Goal: Task Accomplishment & Management: Manage account settings

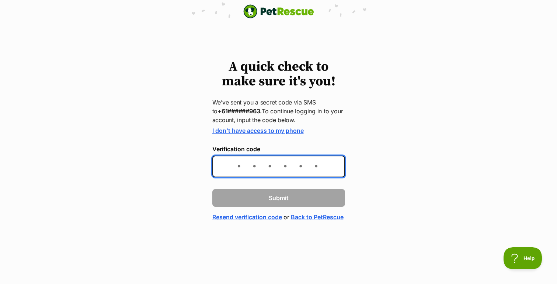
click at [253, 169] on input "Verification code" at bounding box center [278, 167] width 133 height 22
type input "054349"
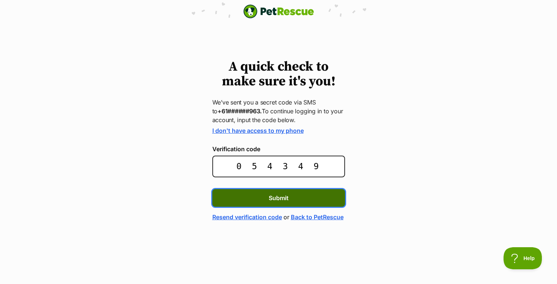
click at [276, 195] on span "Submit" at bounding box center [279, 198] width 20 height 9
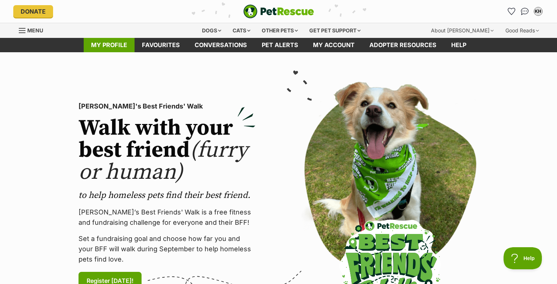
click at [108, 47] on link "My profile" at bounding box center [109, 45] width 51 height 14
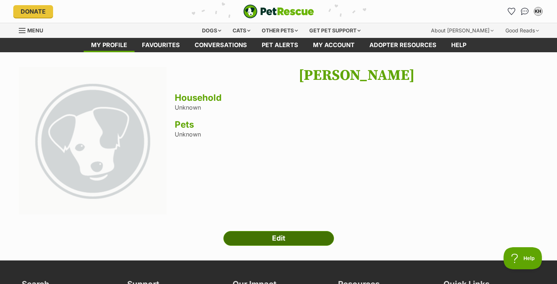
click at [282, 239] on link "Edit" at bounding box center [278, 238] width 111 height 15
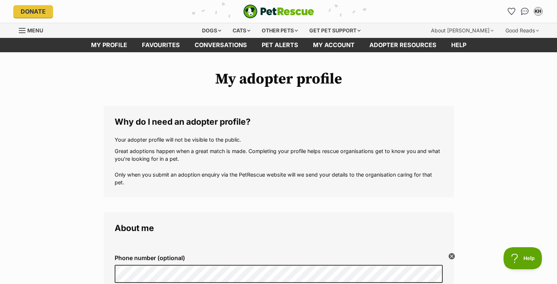
click at [23, 30] on span "Menu" at bounding box center [22, 30] width 7 height 1
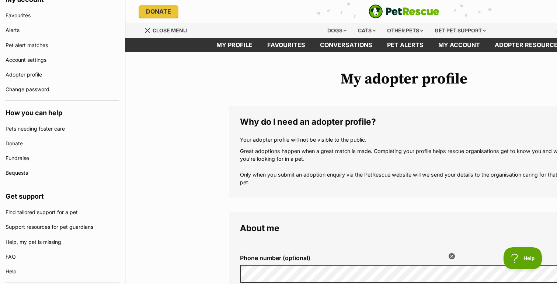
scroll to position [260, 0]
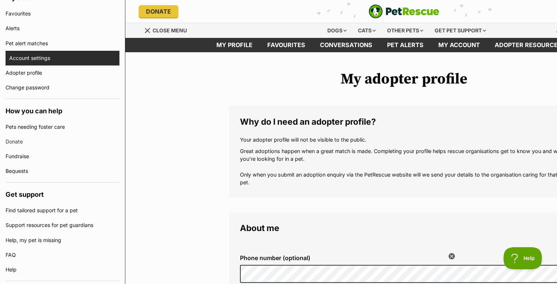
click at [23, 61] on link "Account settings" at bounding box center [64, 58] width 110 height 15
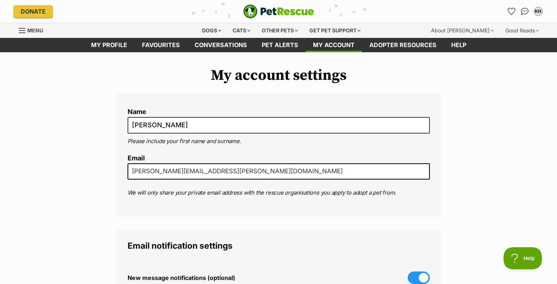
click at [144, 172] on input "[PERSON_NAME][EMAIL_ADDRESS][PERSON_NAME][DOMAIN_NAME]" at bounding box center [279, 172] width 302 height 16
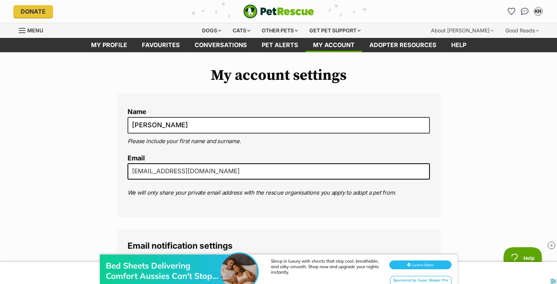
type input "mrkimhawkins@gmail.com"
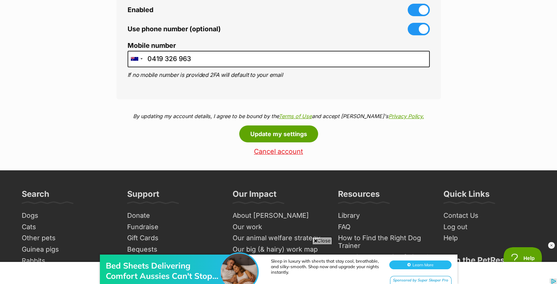
scroll to position [389, 0]
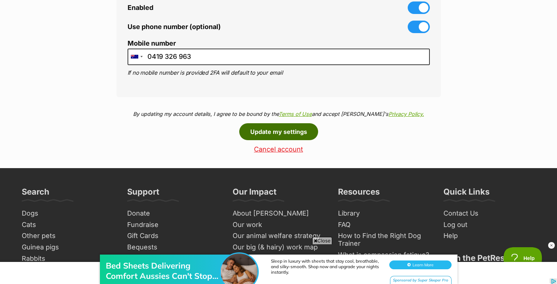
click at [277, 130] on button "Update my settings" at bounding box center [278, 131] width 79 height 17
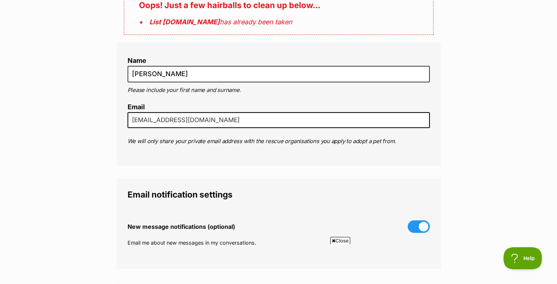
scroll to position [104, 0]
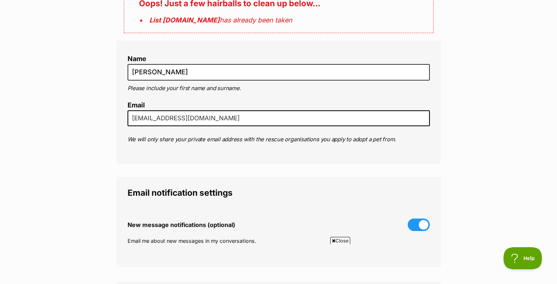
click at [224, 111] on input "[EMAIL_ADDRESS][DOMAIN_NAME]" at bounding box center [279, 119] width 302 height 16
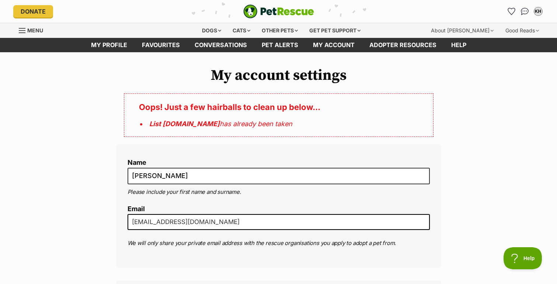
click at [18, 28] on div "Dogs Find a dog on PetRescue View all dogs Browse all of the doggos looking for…" at bounding box center [279, 30] width 542 height 15
click at [538, 13] on div "KH" at bounding box center [538, 12] width 10 height 10
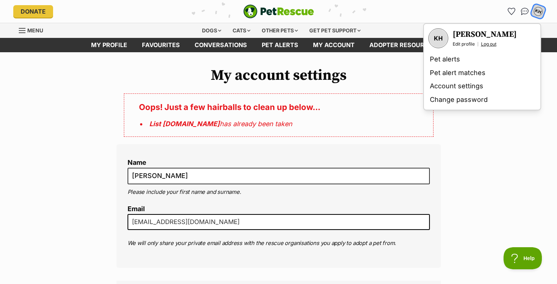
click at [486, 42] on link "Log out" at bounding box center [488, 44] width 15 height 6
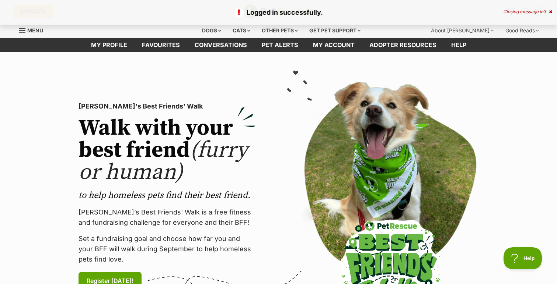
click at [25, 31] on div "Menu" at bounding box center [22, 31] width 7 height 6
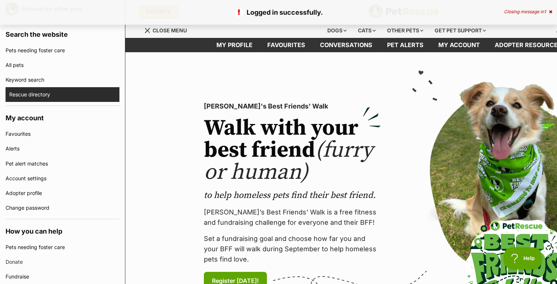
scroll to position [144, 0]
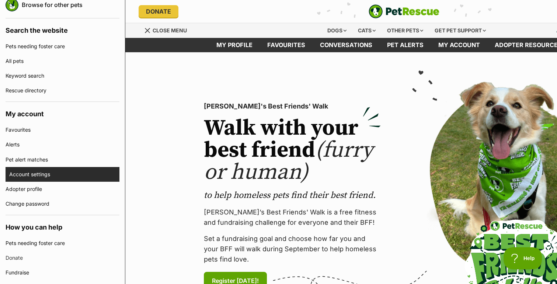
click at [22, 172] on link "Account settings" at bounding box center [64, 174] width 110 height 15
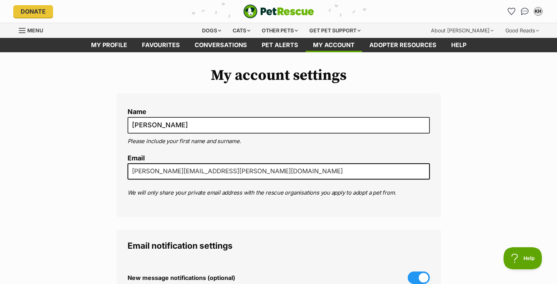
click at [144, 172] on input "kim.hawkins@gmail.com" at bounding box center [279, 172] width 302 height 16
type input "mrkimhawkins@gmail.com"
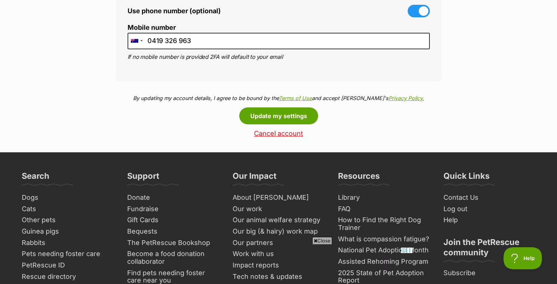
scroll to position [411, 0]
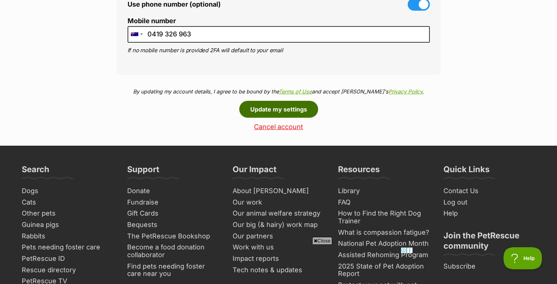
click at [268, 108] on button "Update my settings" at bounding box center [278, 109] width 79 height 17
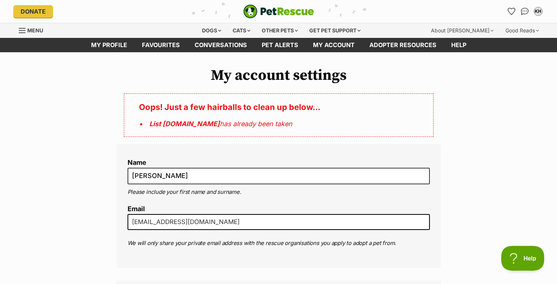
click at [526, 256] on span "Help" at bounding box center [520, 257] width 38 height 5
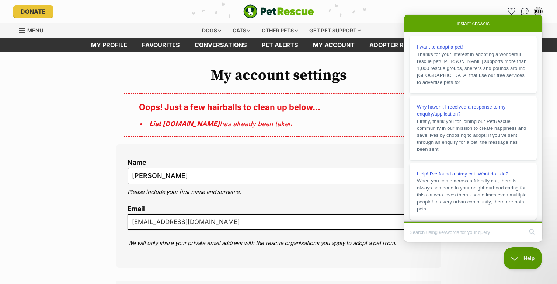
click at [365, 147] on div "Name Kim Hawkins Please include your first name and surname. Email mrkimhawkins…" at bounding box center [278, 206] width 324 height 124
click at [517, 259] on span "Help" at bounding box center [520, 257] width 38 height 5
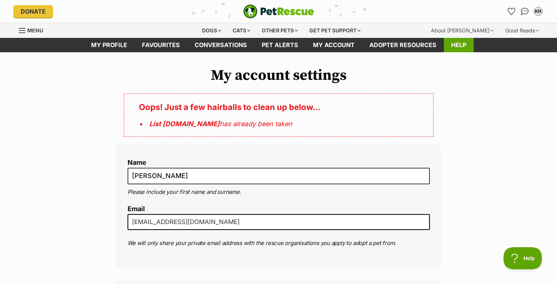
click at [458, 47] on link "Help" at bounding box center [459, 45] width 30 height 14
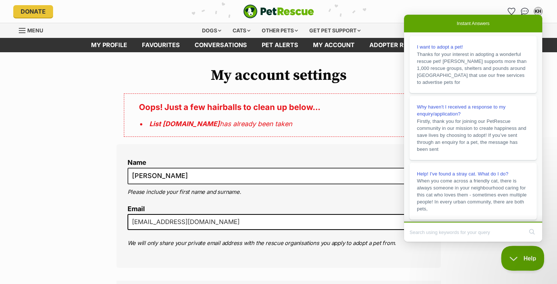
click at [513, 258] on span "Help" at bounding box center [520, 257] width 38 height 5
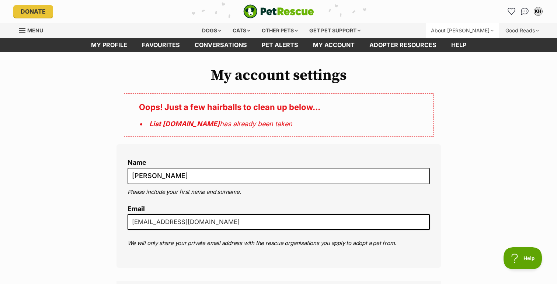
click at [490, 31] on div "About [PERSON_NAME]" at bounding box center [462, 30] width 73 height 15
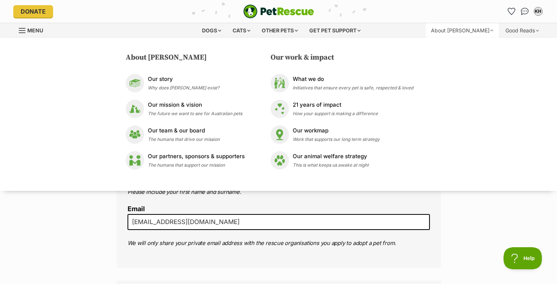
click at [26, 29] on link "Menu" at bounding box center [33, 29] width 29 height 13
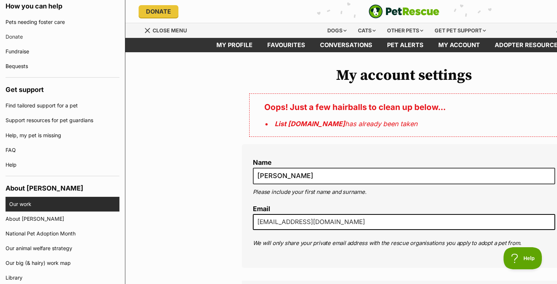
scroll to position [358, 0]
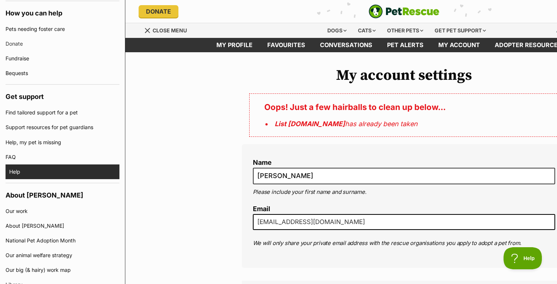
click at [14, 171] on link "Help" at bounding box center [64, 172] width 110 height 15
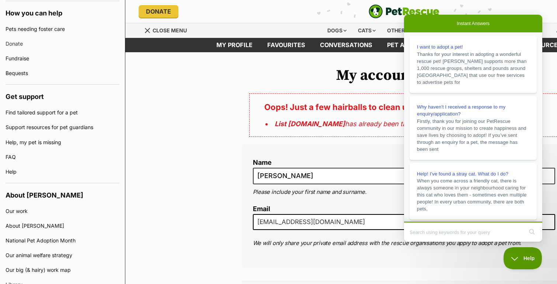
click at [419, 234] on input "Search Doc articles" at bounding box center [466, 232] width 114 height 15
type input "change email address"
click at [531, 231] on button "search" at bounding box center [532, 232] width 12 height 12
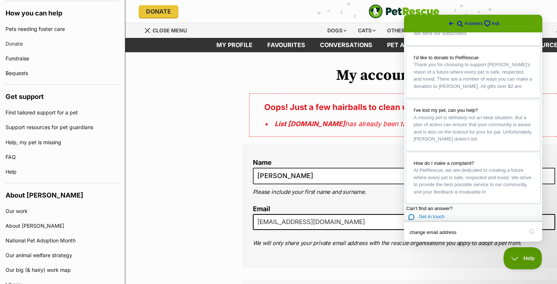
scroll to position [495, 0]
click at [430, 214] on span "Get in touch" at bounding box center [432, 217] width 26 height 6
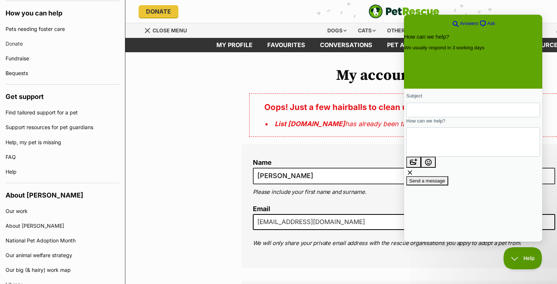
click at [430, 112] on input "Subject" at bounding box center [473, 110] width 122 height 13
type input "How to update my email address in account settings"
click at [429, 141] on textarea "How can we help?" at bounding box center [445, 142] width 67 height 26
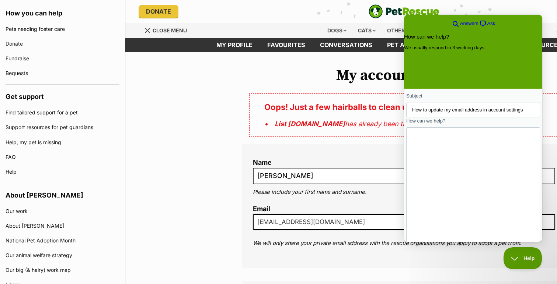
scroll to position [62, 0]
type textarea "Hello, I seem to have my account set up using an old email address kim.hawkins@…"
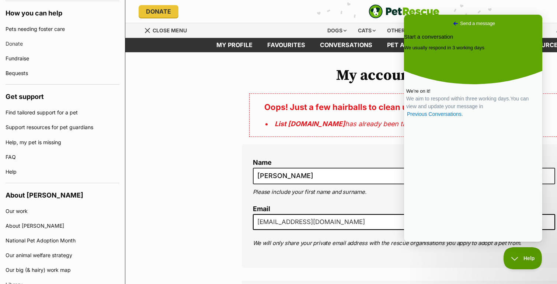
click at [451, 22] on span "Go back" at bounding box center [455, 23] width 9 height 9
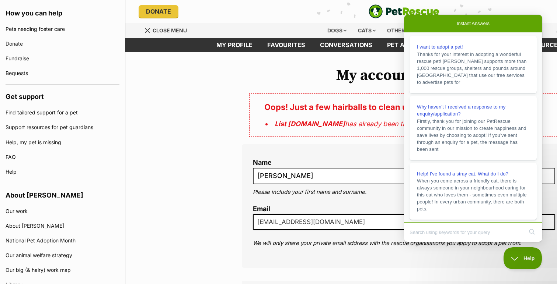
click at [515, 253] on button "Help" at bounding box center [520, 257] width 38 height 22
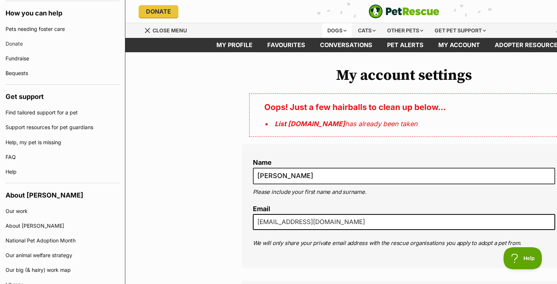
click at [342, 32] on div "Dogs" at bounding box center [336, 30] width 29 height 15
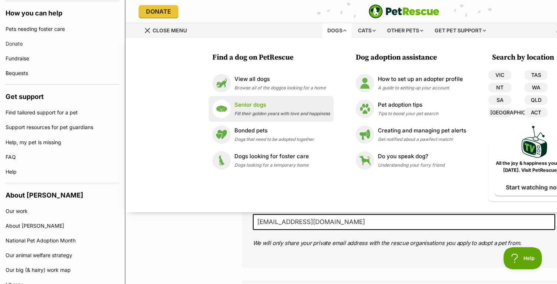
click at [246, 105] on p "Senior dogs" at bounding box center [281, 105] width 95 height 8
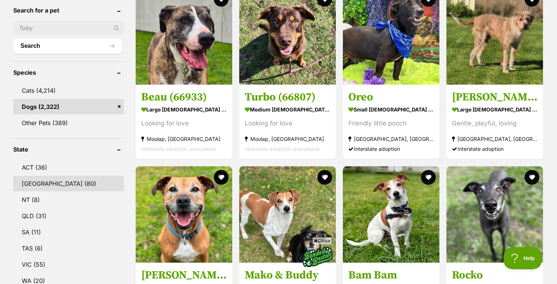
click at [32, 188] on link "NSW (80)" at bounding box center [68, 183] width 111 height 15
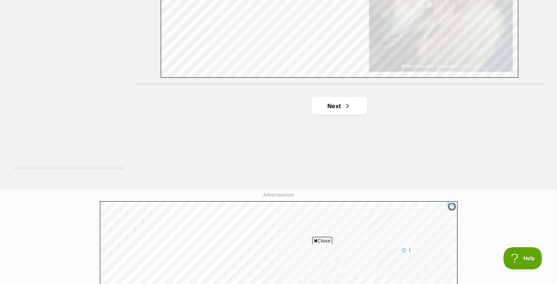
scroll to position [1371, 0]
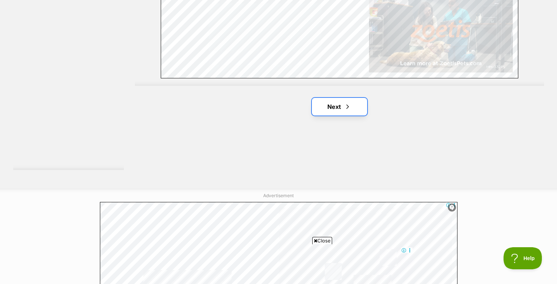
click at [335, 107] on link "Next" at bounding box center [339, 107] width 55 height 18
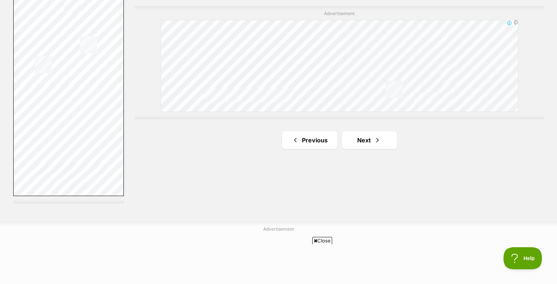
scroll to position [1385, 0]
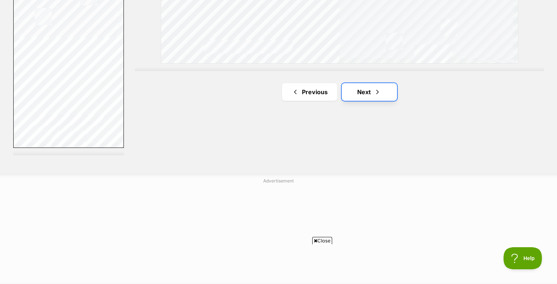
click at [365, 92] on link "Next" at bounding box center [369, 92] width 55 height 18
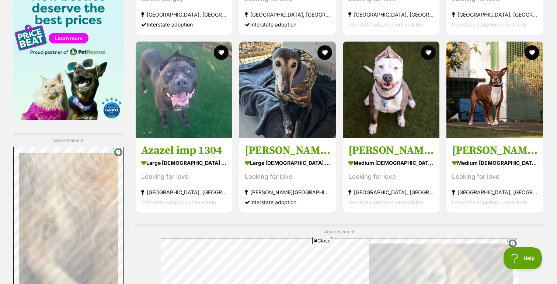
scroll to position [1148, 0]
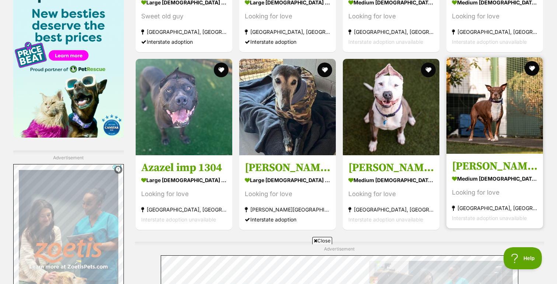
click at [485, 104] on img at bounding box center [494, 105] width 97 height 97
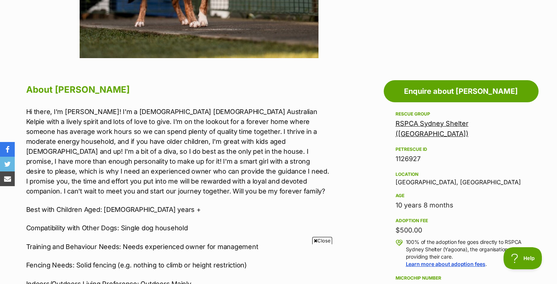
scroll to position [335, 0]
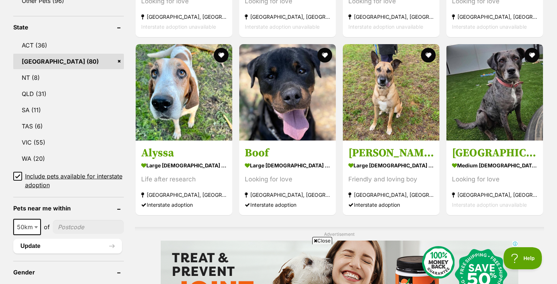
scroll to position [378, 0]
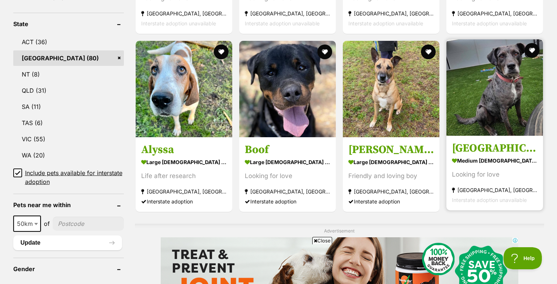
click at [504, 88] on img at bounding box center [494, 87] width 97 height 97
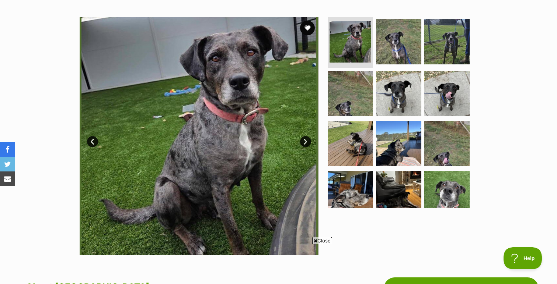
scroll to position [135, 0]
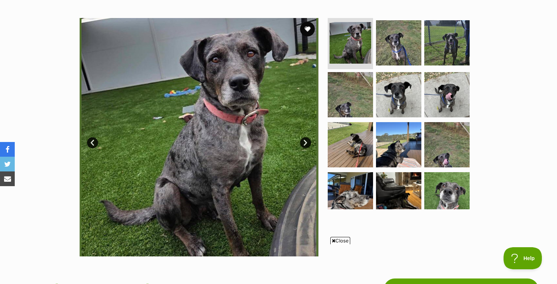
click at [198, 130] on img at bounding box center [199, 137] width 239 height 239
click at [304, 142] on link "Next" at bounding box center [305, 142] width 11 height 11
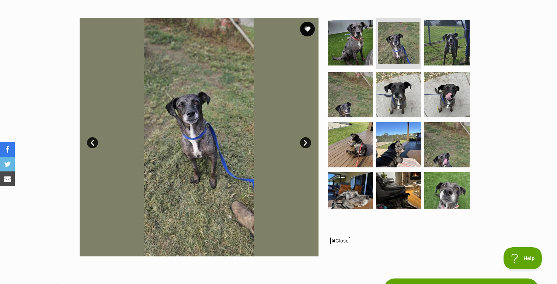
click at [304, 142] on link "Next" at bounding box center [305, 142] width 11 height 11
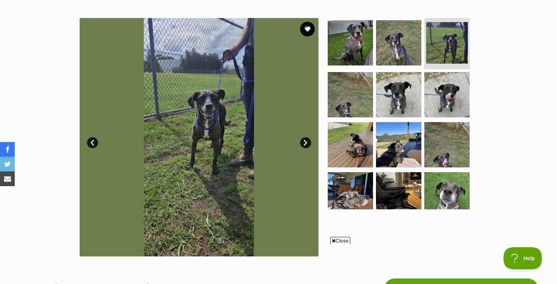
click at [304, 142] on link "Next" at bounding box center [305, 142] width 11 height 11
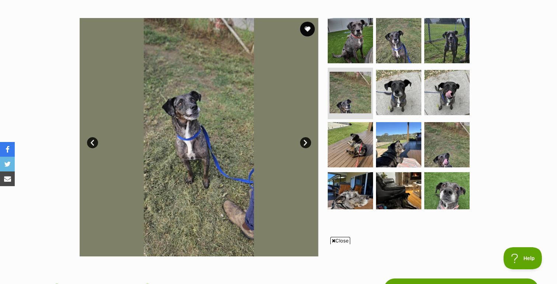
click at [304, 142] on link "Next" at bounding box center [305, 142] width 11 height 11
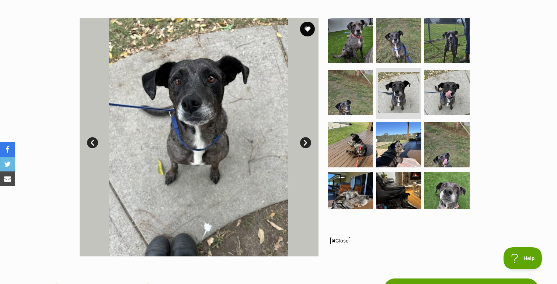
click at [304, 142] on link "Next" at bounding box center [305, 142] width 11 height 11
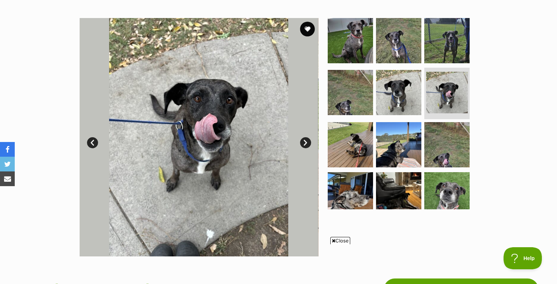
click at [304, 142] on link "Next" at bounding box center [305, 142] width 11 height 11
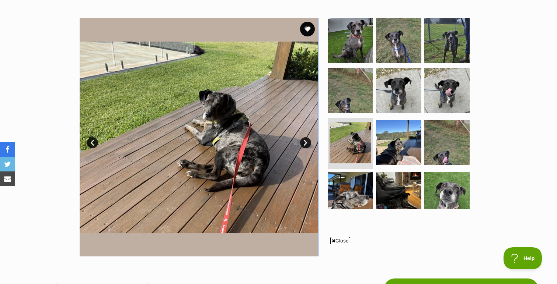
click at [304, 142] on link "Next" at bounding box center [305, 142] width 11 height 11
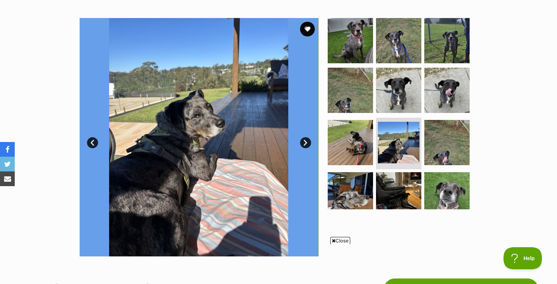
click at [304, 143] on link "Next" at bounding box center [305, 142] width 11 height 11
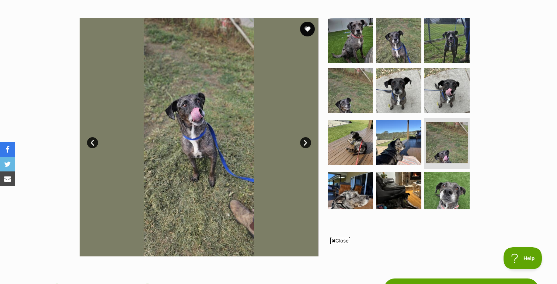
click at [304, 143] on link "Next" at bounding box center [305, 142] width 11 height 11
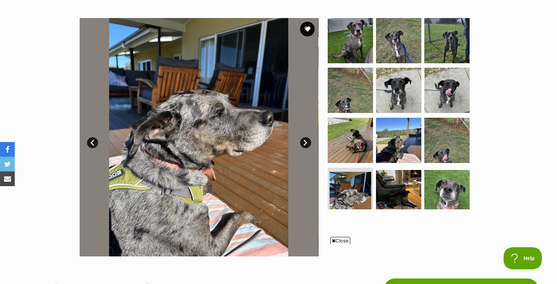
click at [304, 143] on link "Next" at bounding box center [305, 142] width 11 height 11
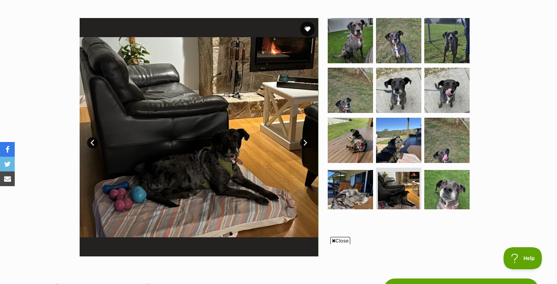
click at [304, 143] on link "Next" at bounding box center [305, 142] width 11 height 11
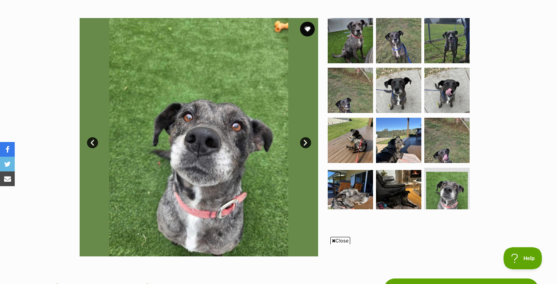
click at [304, 143] on link "Next" at bounding box center [305, 142] width 11 height 11
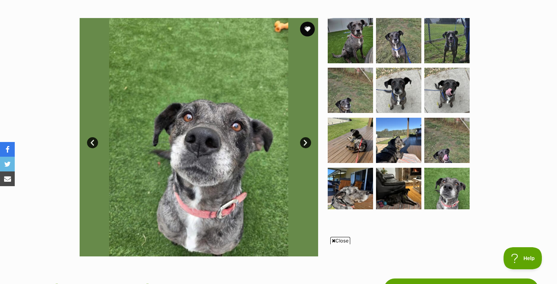
click at [56, 121] on div "Available 0 of 12 images 0 of 12 images 0 of 12 images 0 of 12 images 0 of 12 i…" at bounding box center [278, 132] width 557 height 250
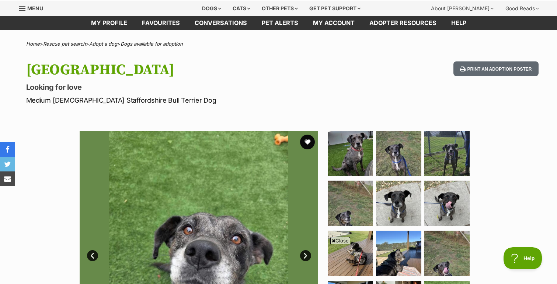
scroll to position [0, 0]
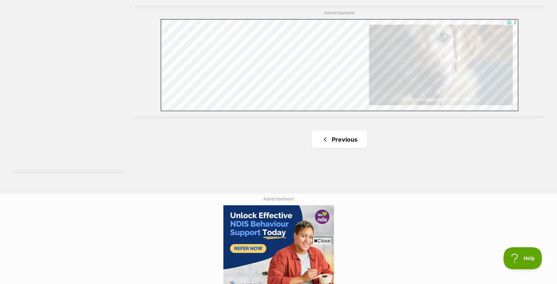
scroll to position [1352, 0]
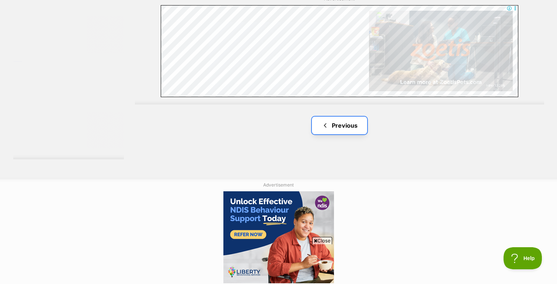
click at [335, 127] on link "Previous" at bounding box center [339, 126] width 55 height 18
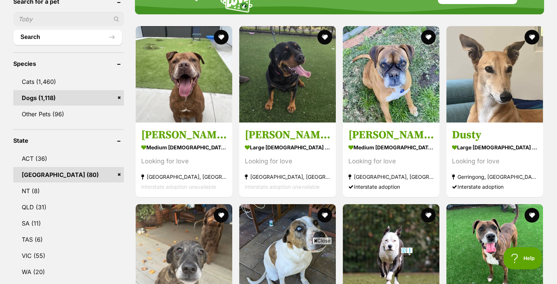
scroll to position [265, 0]
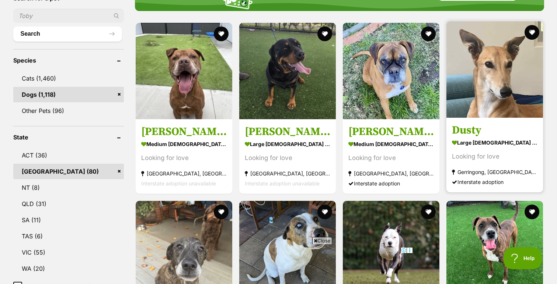
click at [497, 76] on img at bounding box center [494, 69] width 97 height 97
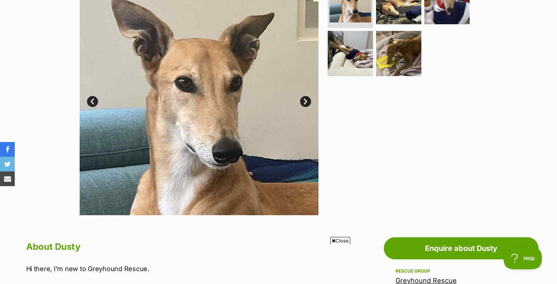
click at [203, 105] on img at bounding box center [199, 96] width 239 height 239
click at [305, 100] on link "Next" at bounding box center [305, 101] width 11 height 11
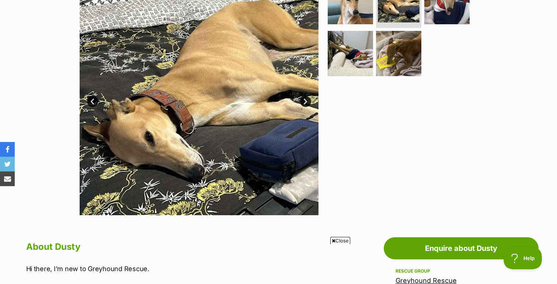
click at [305, 100] on link "Next" at bounding box center [305, 101] width 11 height 11
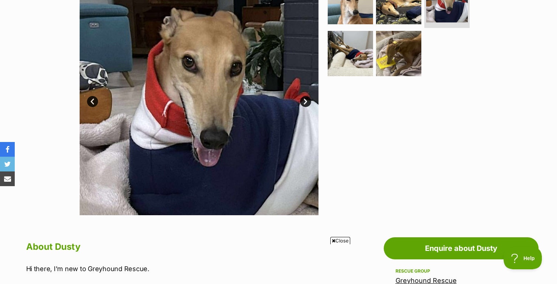
click at [305, 100] on link "Next" at bounding box center [305, 101] width 11 height 11
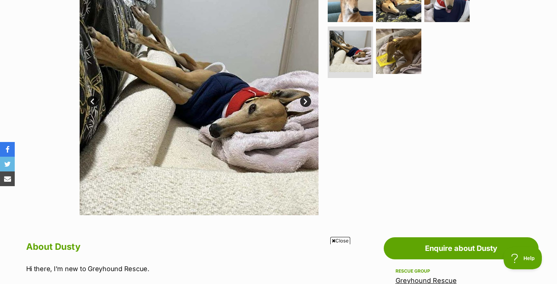
click at [305, 100] on link "Next" at bounding box center [305, 101] width 11 height 11
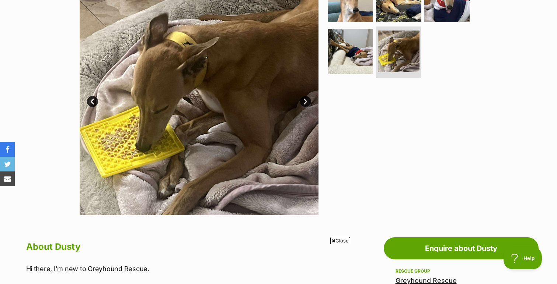
click at [305, 100] on link "Next" at bounding box center [305, 101] width 11 height 11
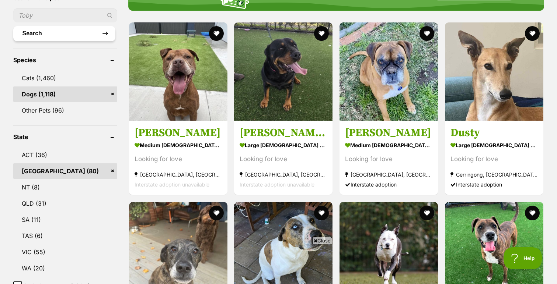
click at [62, 38] on button "Search" at bounding box center [64, 33] width 102 height 15
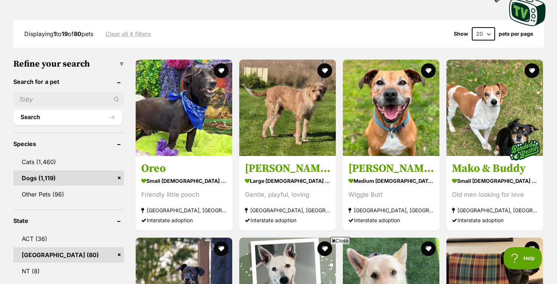
click at [48, 100] on input "text" at bounding box center [68, 99] width 111 height 14
paste input "mrkimhawkins@gmail.com"
type input "1144187"
click at [13, 110] on button "Search" at bounding box center [67, 117] width 109 height 15
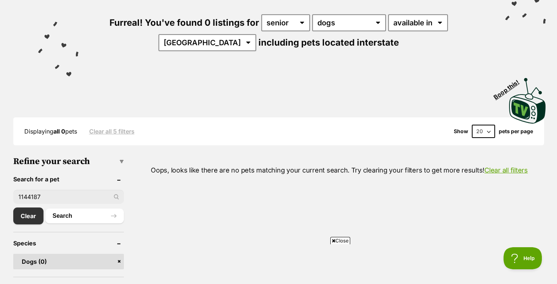
click at [34, 197] on input "1144187" at bounding box center [68, 197] width 111 height 14
type input "1144087"
click at [45, 209] on button "Search" at bounding box center [84, 216] width 78 height 15
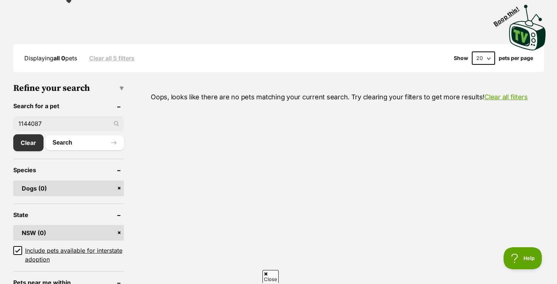
click at [54, 121] on input "1144087" at bounding box center [68, 124] width 111 height 14
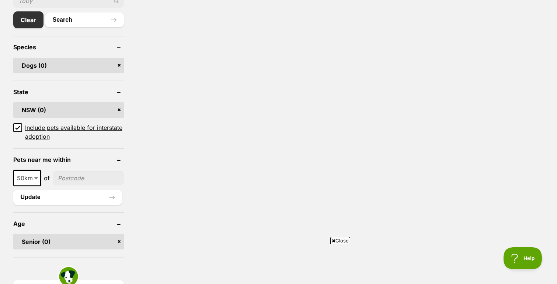
scroll to position [282, 0]
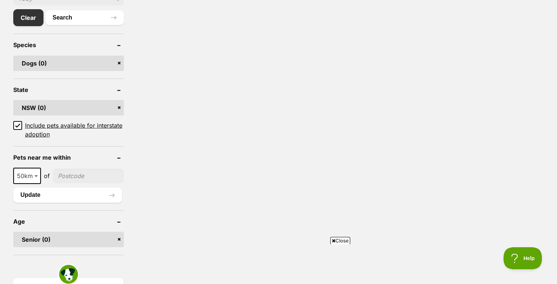
click at [73, 103] on link "NSW (0)" at bounding box center [68, 107] width 111 height 15
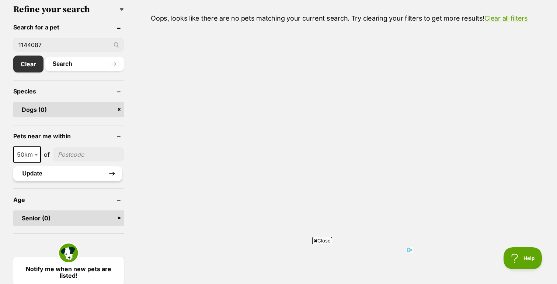
scroll to position [230, 0]
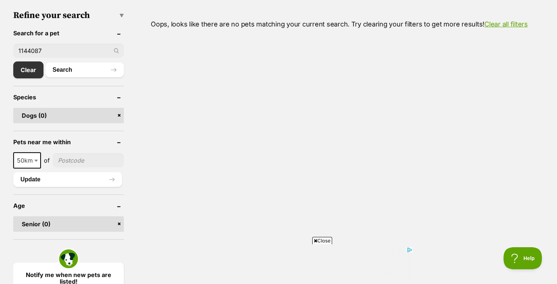
click at [52, 52] on input "1144087" at bounding box center [68, 51] width 111 height 14
click at [27, 70] on link "Clear" at bounding box center [30, 70] width 34 height 17
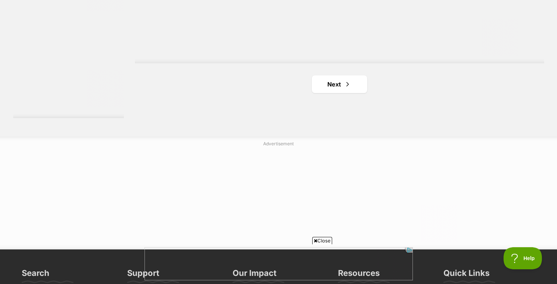
scroll to position [1403, 0]
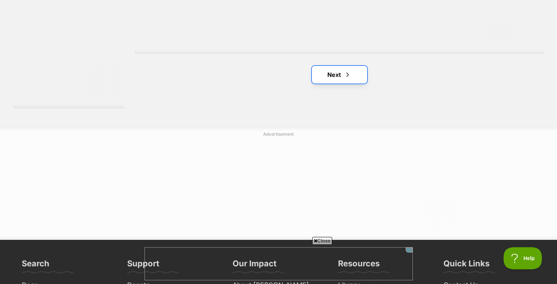
click at [339, 75] on link "Next" at bounding box center [339, 75] width 55 height 18
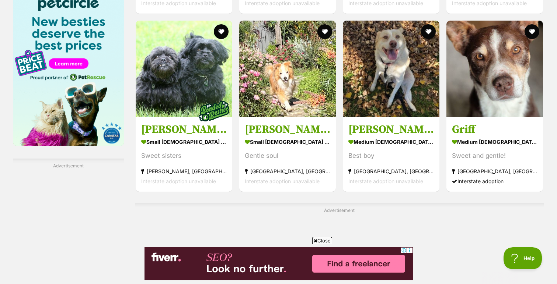
scroll to position [1140, 0]
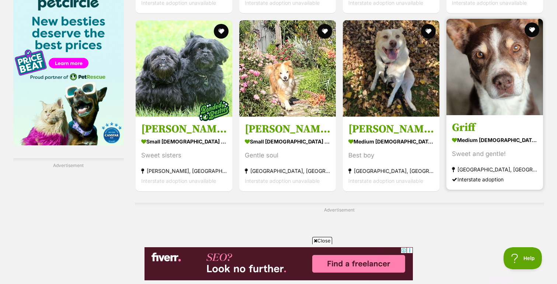
click at [491, 83] on img at bounding box center [494, 67] width 97 height 97
